Goal: Information Seeking & Learning: Learn about a topic

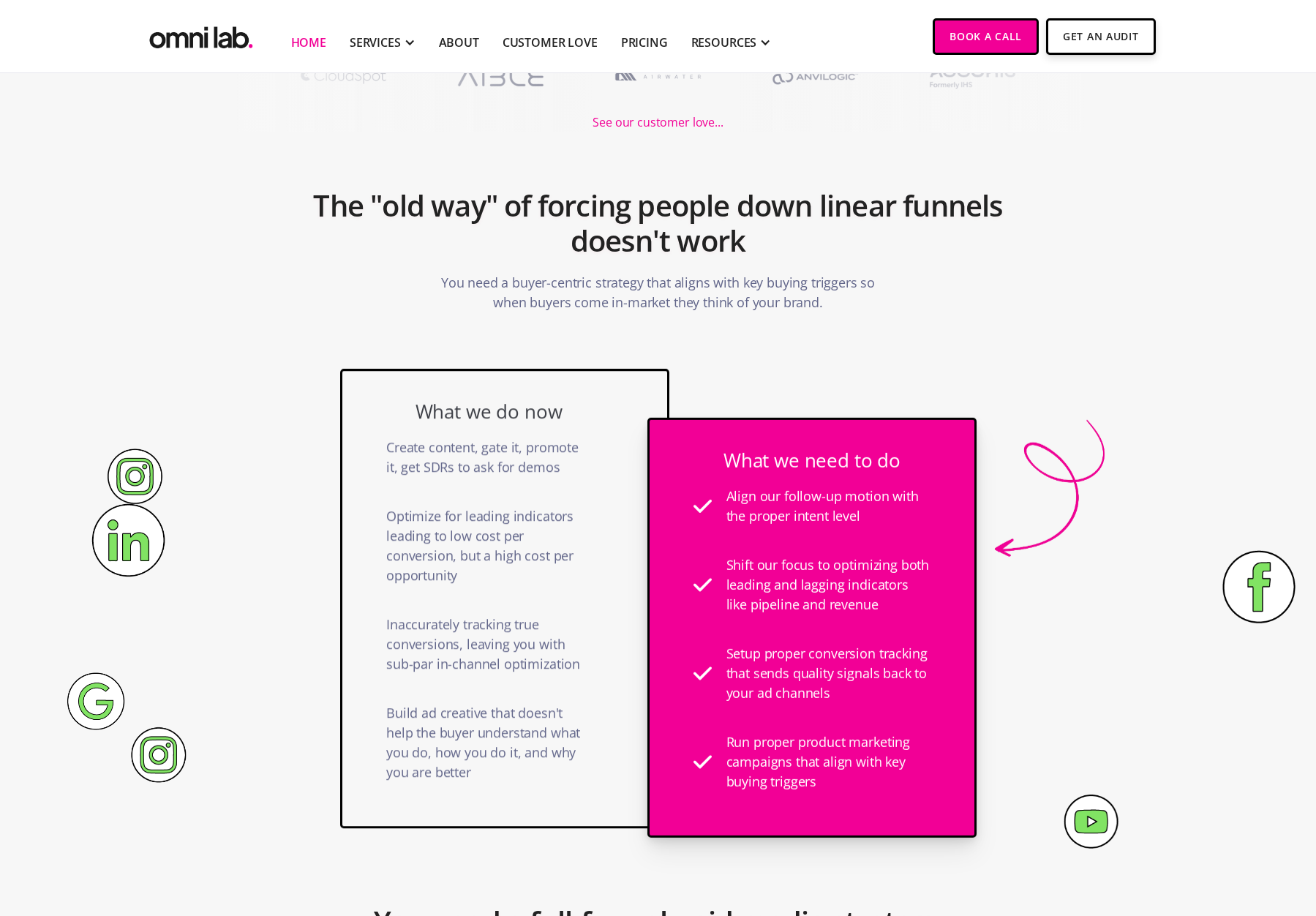
scroll to position [400, 0]
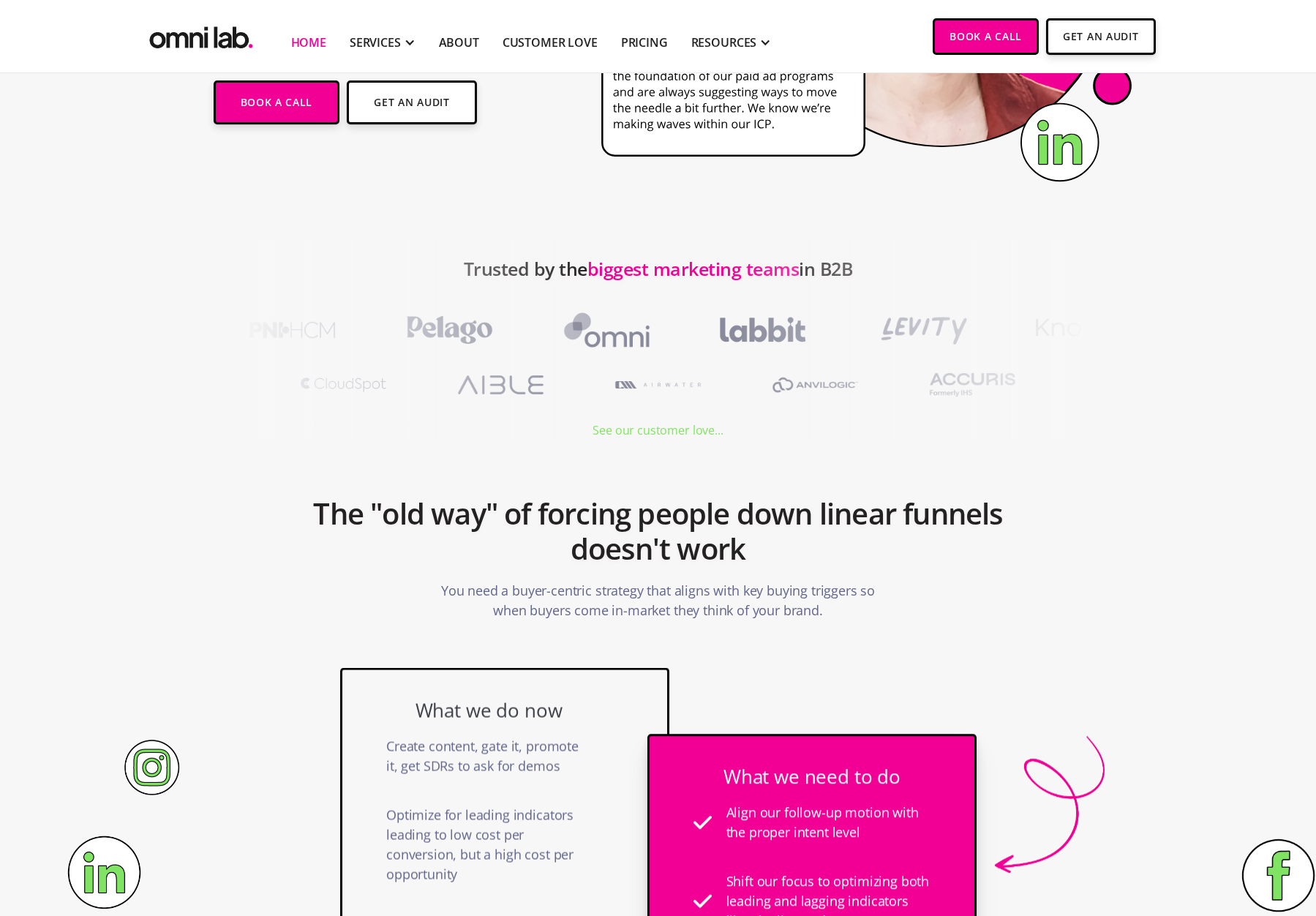
click at [676, 427] on div "See our customer love..." at bounding box center [658, 430] width 130 height 20
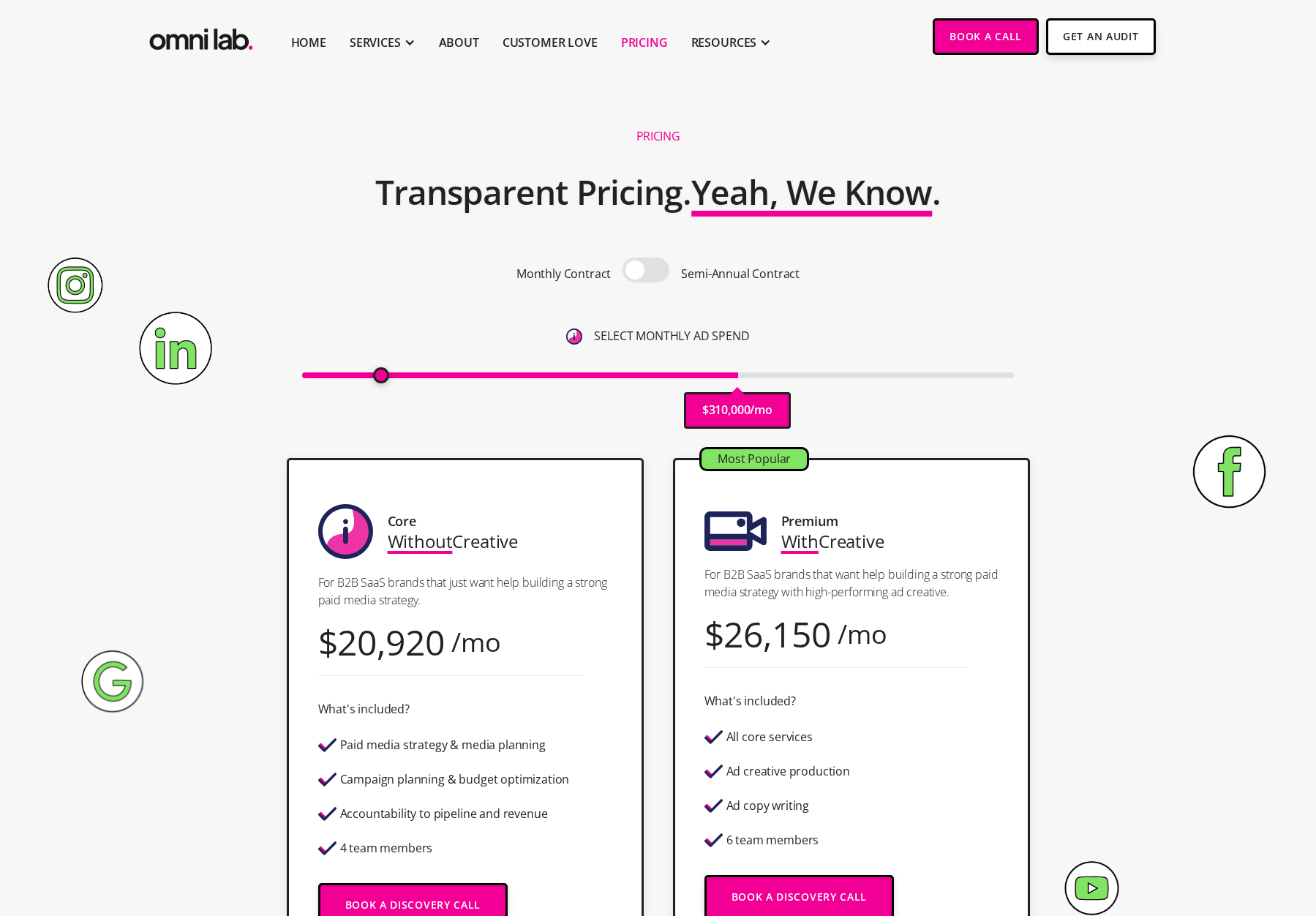
type input "10000"
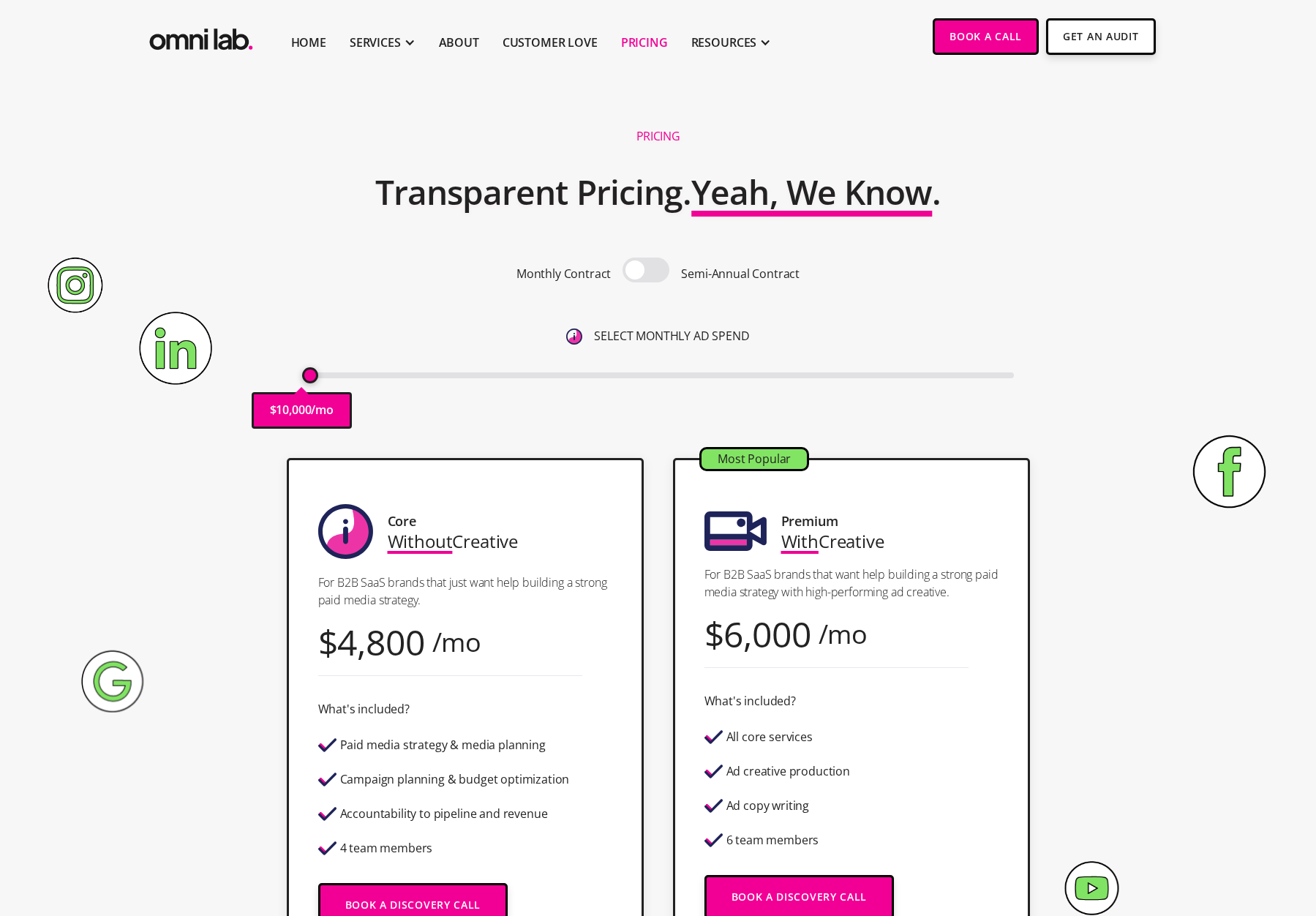
drag, startPoint x: 309, startPoint y: 371, endPoint x: 216, endPoint y: 390, distance: 94.9
click at [216, 390] on div "Pricing Transparent Pricing. Yeah, We Know . Monthly Contract Semi-Annual Contr…" at bounding box center [658, 280] width 889 height 326
click at [649, 268] on span at bounding box center [646, 270] width 47 height 25
click at [646, 272] on input "checkbox" at bounding box center [646, 272] width 0 height 0
click at [648, 268] on span at bounding box center [646, 270] width 47 height 25
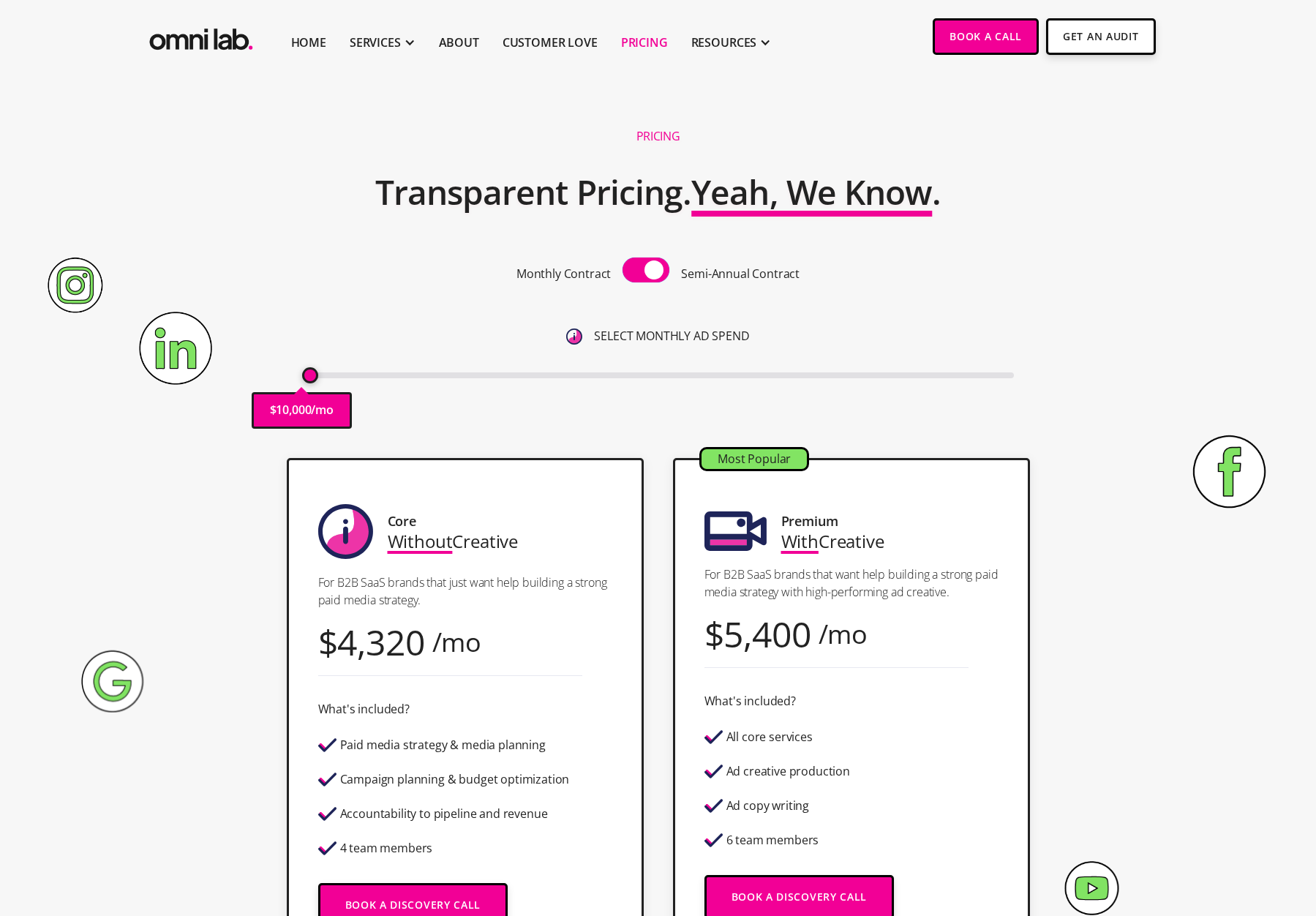
click at [646, 272] on input "checkbox" at bounding box center [646, 272] width 0 height 0
click at [648, 268] on span at bounding box center [646, 270] width 47 height 25
click at [646, 272] on input "checkbox" at bounding box center [646, 272] width 0 height 0
click at [648, 268] on span at bounding box center [646, 270] width 47 height 25
click at [646, 272] on input "checkbox" at bounding box center [646, 272] width 0 height 0
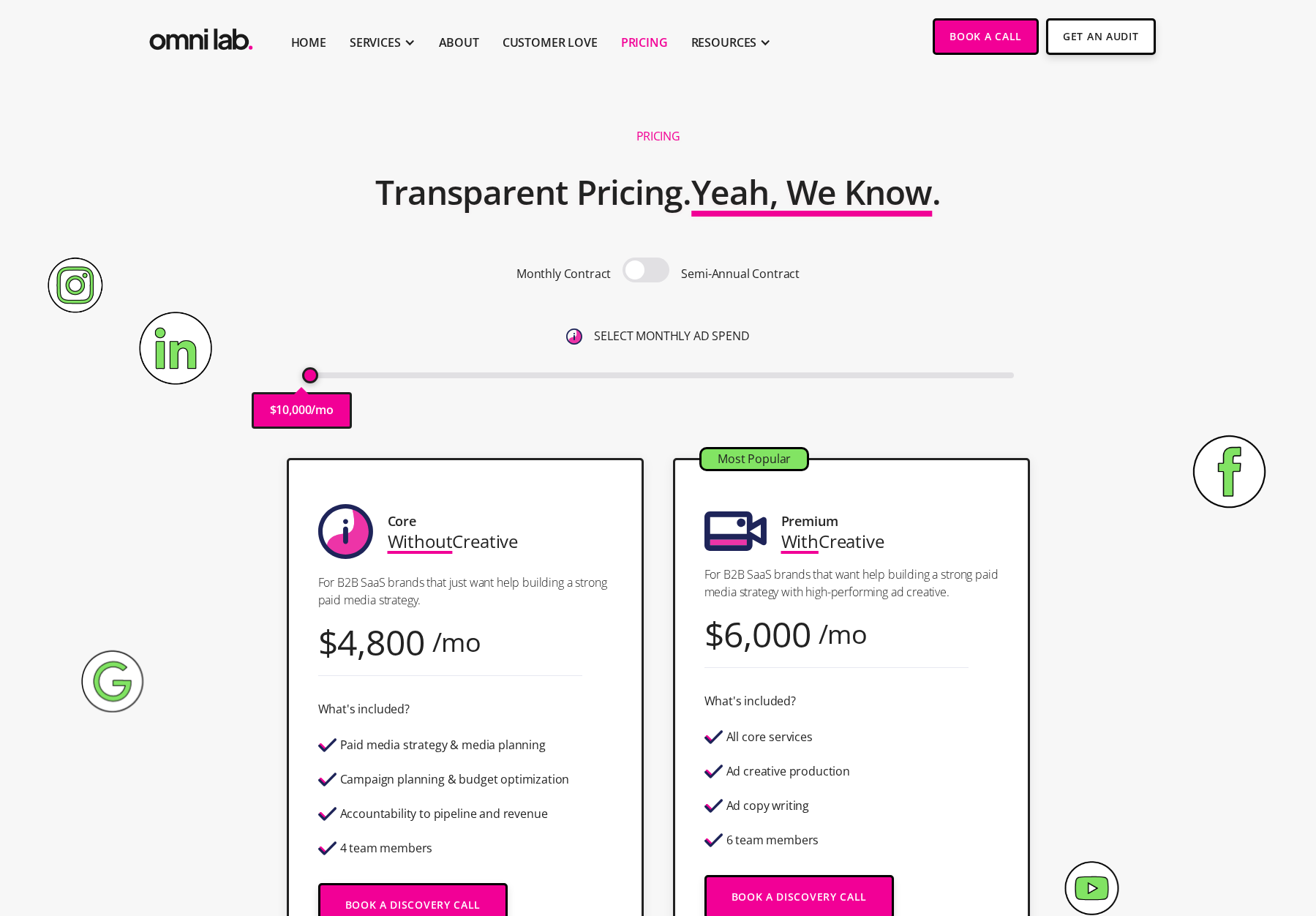
click at [648, 268] on span at bounding box center [646, 270] width 47 height 25
click at [646, 272] on input "checkbox" at bounding box center [646, 272] width 0 height 0
click at [648, 268] on span at bounding box center [646, 270] width 47 height 25
click at [646, 272] on input "checkbox" at bounding box center [646, 272] width 0 height 0
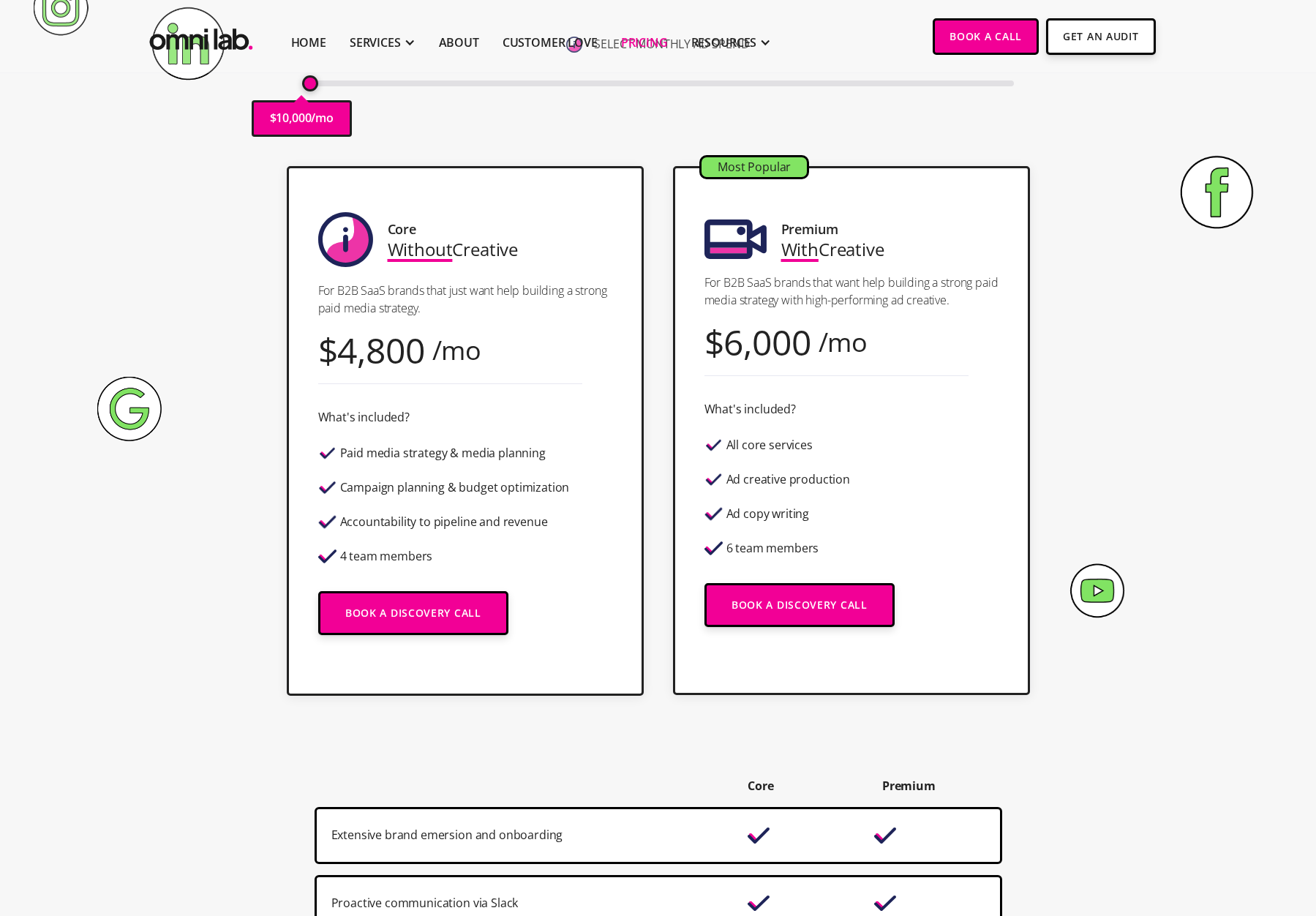
scroll to position [321, 0]
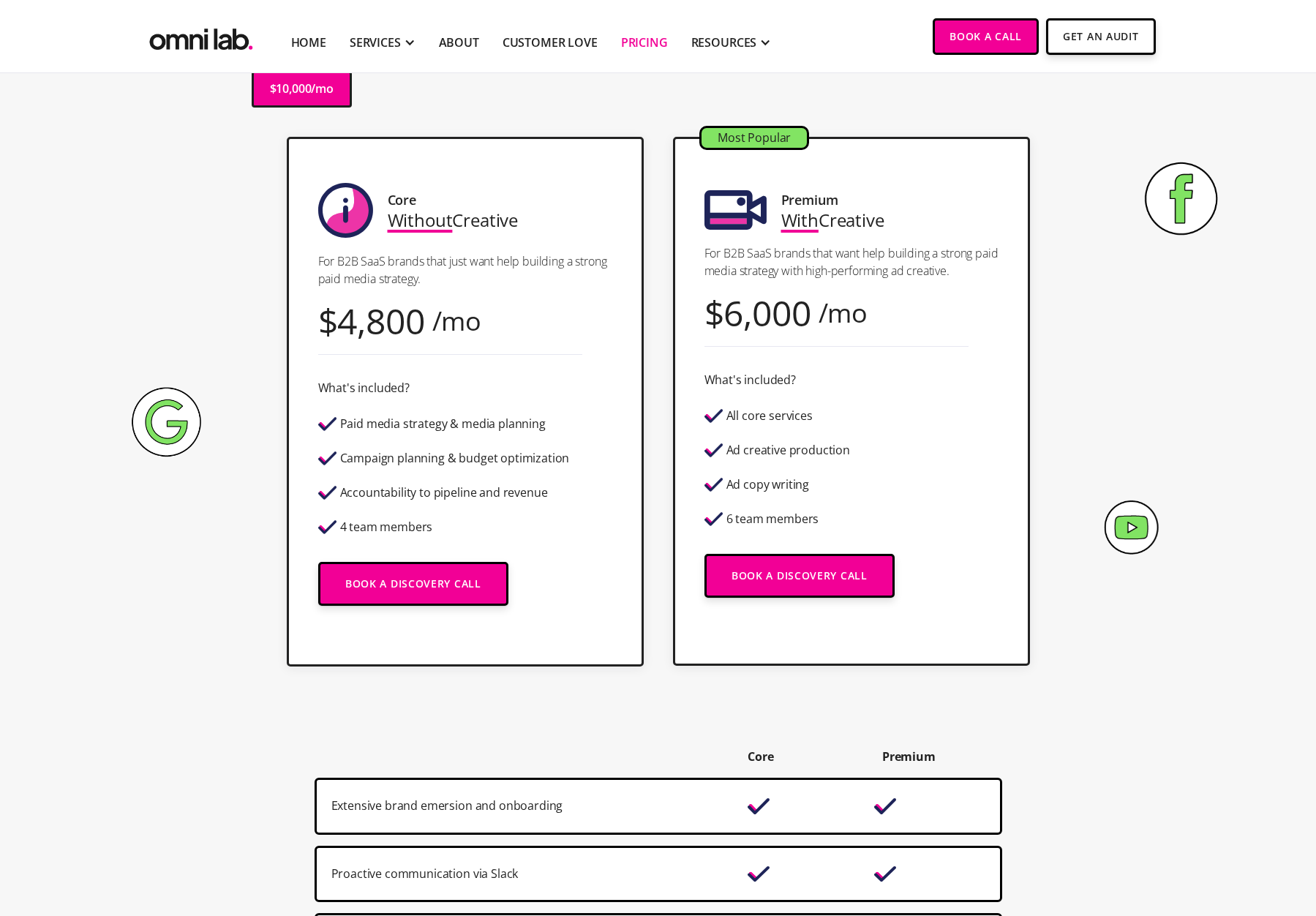
click at [221, 44] on img "home" at bounding box center [201, 36] width 109 height 35
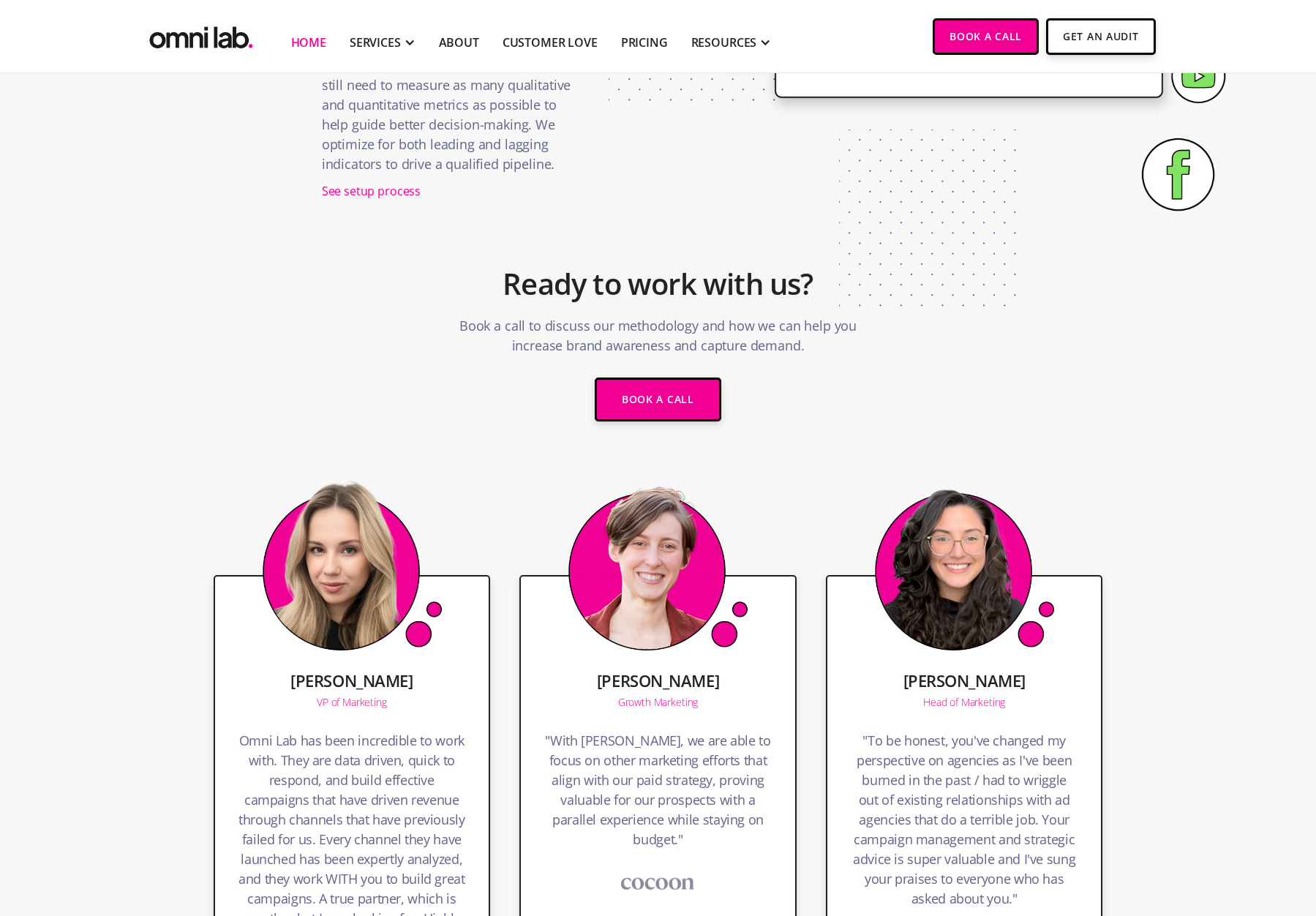
scroll to position [2789, 0]
